Goal: Check status: Check status

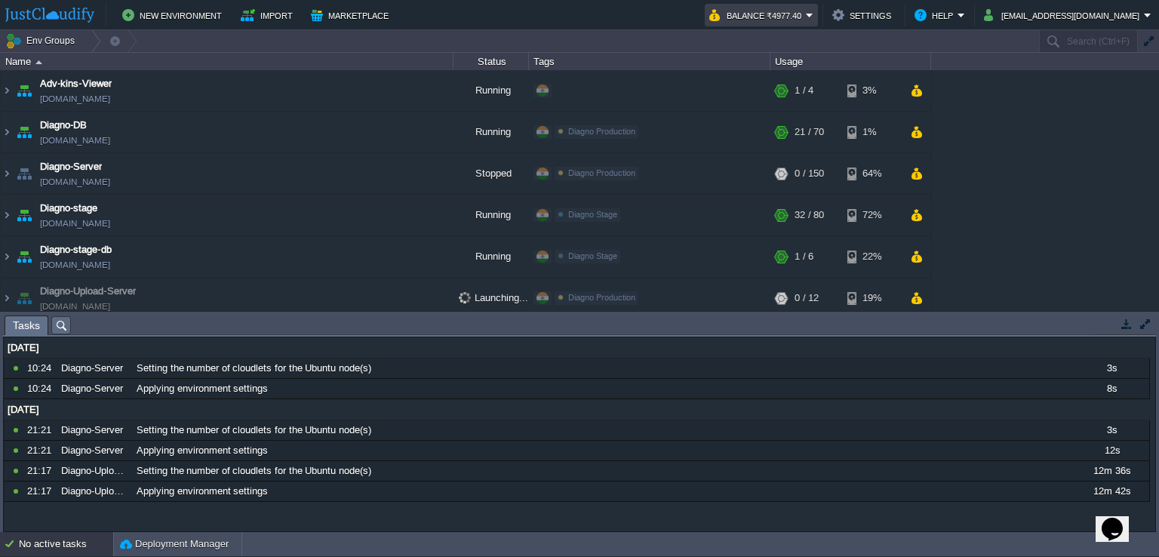
click at [818, 11] on td "Balance ₹4977.40" at bounding box center [761, 15] width 113 height 23
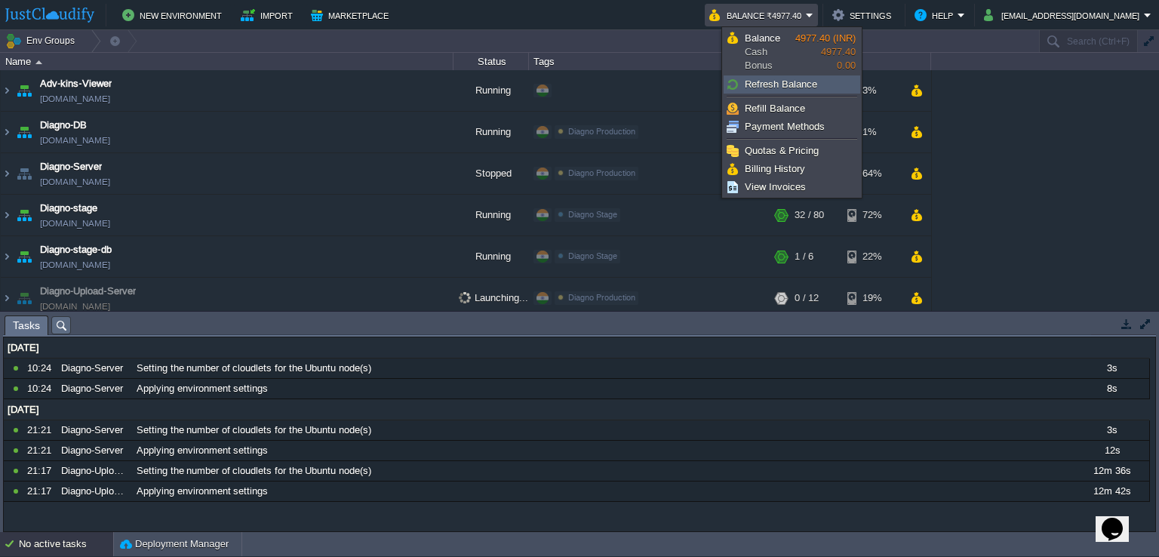
click at [813, 81] on span "Refresh Balance" at bounding box center [781, 83] width 72 height 11
click at [824, 172] on link "Billing History" at bounding box center [791, 169] width 135 height 17
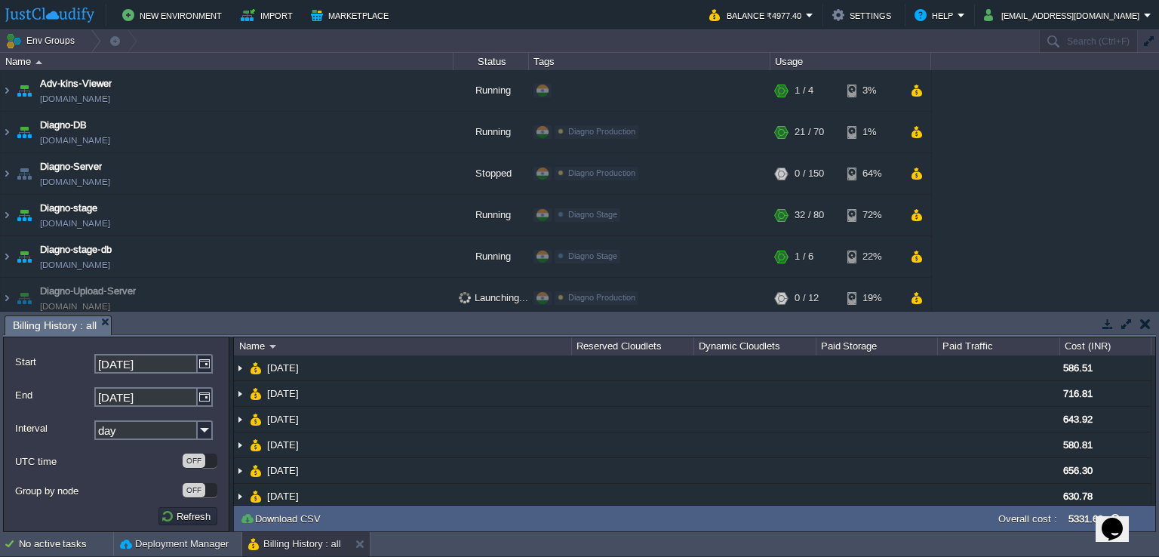
click at [1142, 321] on button "button" at bounding box center [1145, 324] width 11 height 14
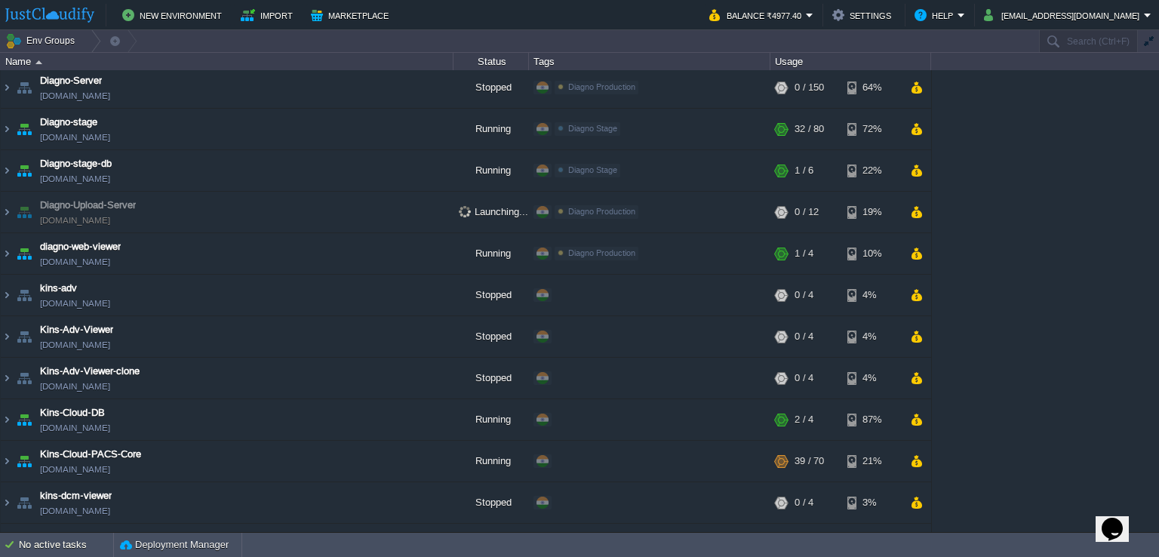
scroll to position [151, 0]
